Goal: Task Accomplishment & Management: Manage account settings

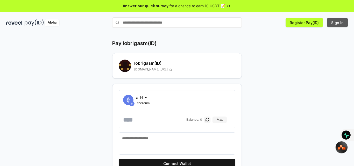
click at [336, 22] on button "Sign In" at bounding box center [337, 22] width 21 height 9
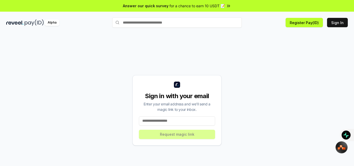
click at [161, 121] on input at bounding box center [177, 120] width 76 height 9
type input "**********"
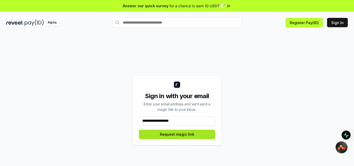
click at [155, 139] on button "Request magic link" at bounding box center [177, 134] width 76 height 9
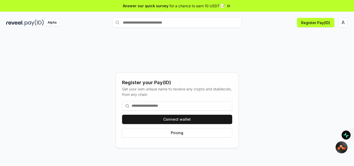
click at [159, 105] on input at bounding box center [177, 105] width 110 height 9
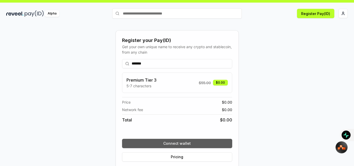
scroll to position [15, 0]
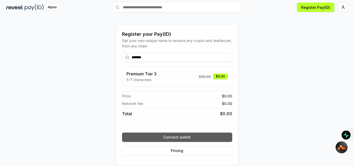
click at [188, 136] on button "Connect wallet" at bounding box center [177, 137] width 110 height 9
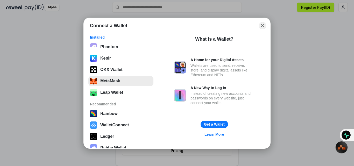
click at [105, 82] on button "MetaMask" at bounding box center [120, 81] width 65 height 10
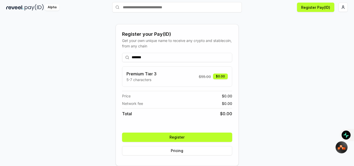
click at [158, 58] on input "*******" at bounding box center [177, 57] width 110 height 9
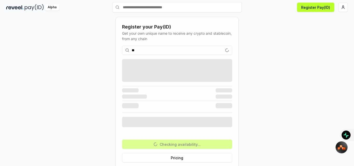
type input "*"
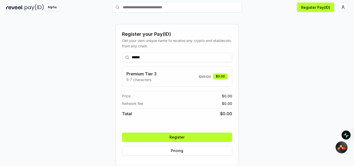
type input "*******"
click at [176, 137] on button "Register" at bounding box center [177, 137] width 110 height 9
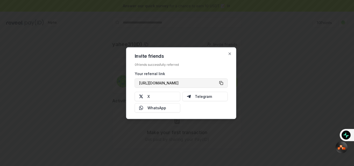
click at [222, 84] on button "[URL][DOMAIN_NAME]" at bounding box center [181, 82] width 93 height 9
click at [230, 54] on icon "button" at bounding box center [230, 54] width 2 height 2
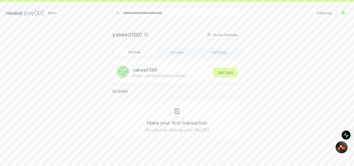
scroll to position [15, 0]
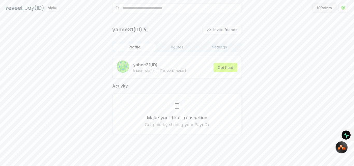
click at [325, 9] on button "10 Points" at bounding box center [325, 7] width 24 height 9
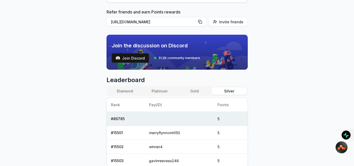
scroll to position [156, 0]
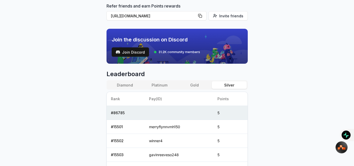
click at [132, 82] on button "Diamond" at bounding box center [125, 85] width 35 height 8
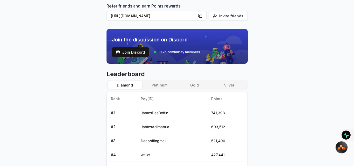
click at [226, 83] on button "Silver" at bounding box center [229, 85] width 35 height 8
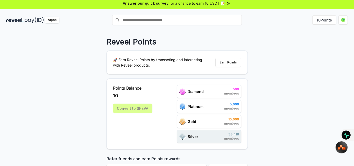
scroll to position [0, 0]
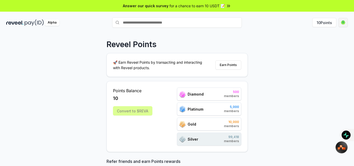
click at [346, 24] on html "Answer our quick survey for a chance to earn 10 USDT 📝 Alpha 10 Points Reveel P…" at bounding box center [177, 83] width 354 height 166
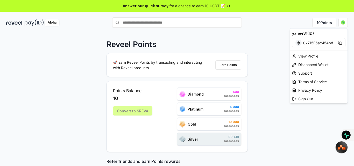
click at [263, 49] on html "Answer our quick survey for a chance to earn 10 USDT 📝 Alpha 10 Points Reveel P…" at bounding box center [177, 83] width 354 height 166
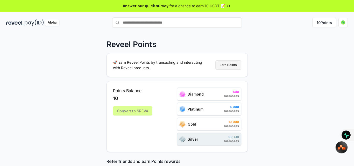
click at [229, 67] on button "Earn Points" at bounding box center [229, 64] width 26 height 9
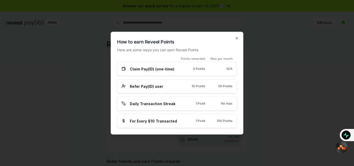
click at [190, 71] on div "5 Points" at bounding box center [196, 69] width 19 height 4
click at [161, 107] on div "Daily Transaction Streak 1 Point No max" at bounding box center [177, 104] width 120 height 14
click at [153, 65] on div "Claim Pay(ID) (one-time) 5 Points N/A" at bounding box center [177, 69] width 120 height 14
click at [237, 40] on icon "button" at bounding box center [237, 38] width 4 height 4
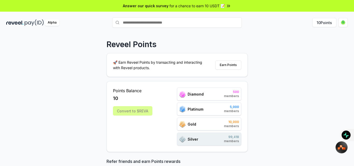
click at [239, 39] on div "Reveel Points 🚀 Earn Reveel Points by transacting and interacting with Reveel p…" at bounding box center [177, 105] width 354 height 152
